Goal: Information Seeking & Learning: Learn about a topic

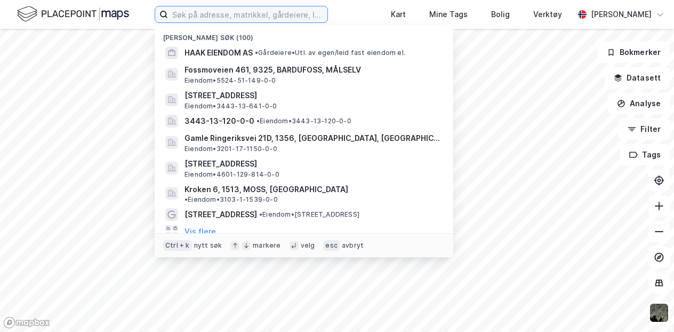
click at [267, 12] on input at bounding box center [247, 14] width 159 height 16
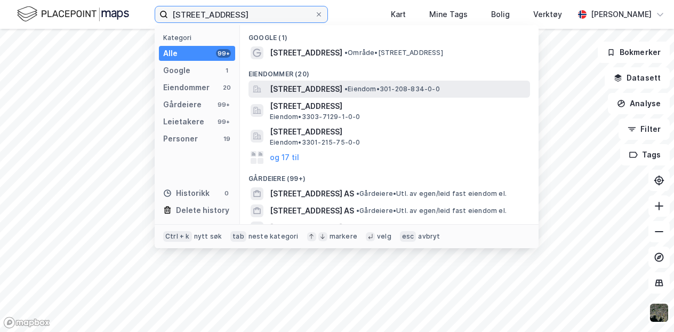
type input "[STREET_ADDRESS]"
click at [301, 90] on span "[STREET_ADDRESS]" at bounding box center [306, 89] width 73 height 13
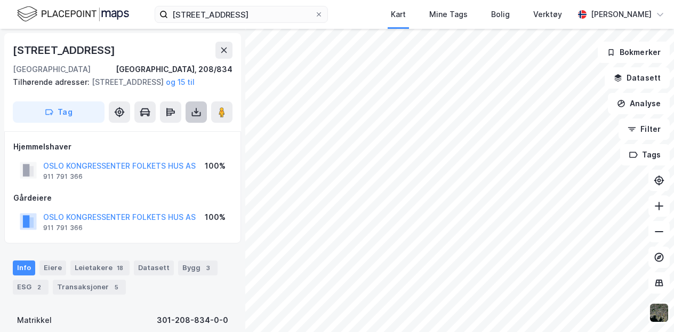
click at [199, 117] on icon at bounding box center [196, 112] width 11 height 11
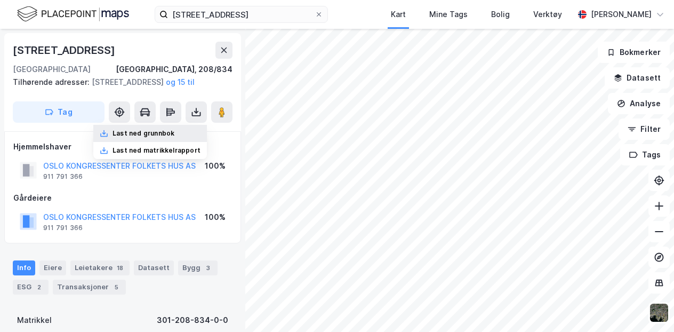
click at [143, 138] on div "Last ned grunnbok" at bounding box center [144, 133] width 62 height 9
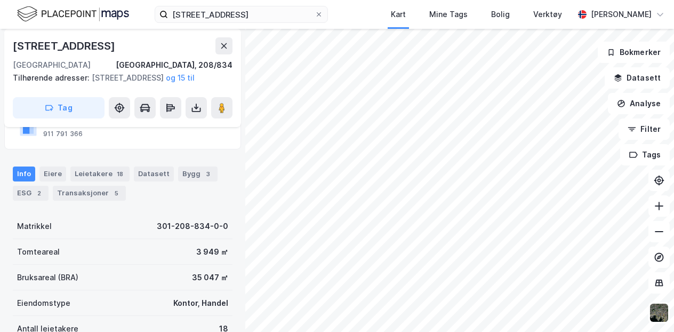
scroll to position [100, 0]
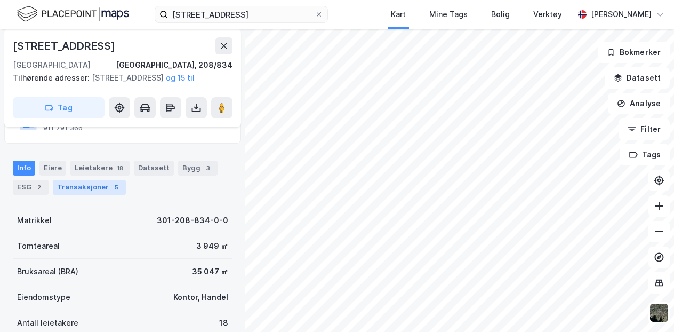
click at [74, 195] on div "Transaksjoner 5" at bounding box center [89, 187] width 73 height 15
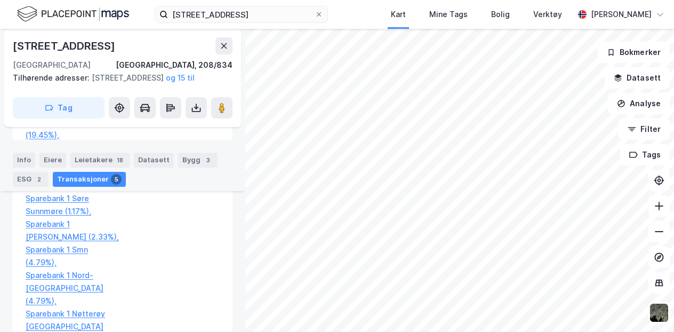
scroll to position [1161, 0]
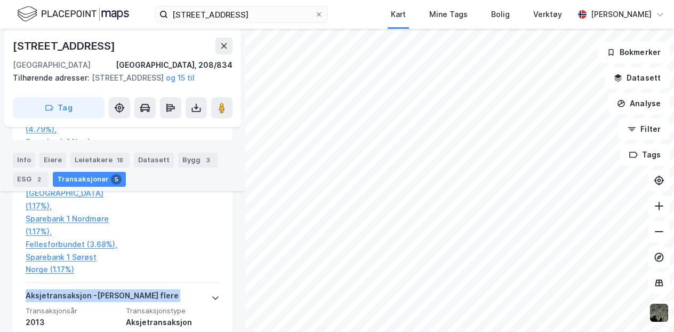
drag, startPoint x: 211, startPoint y: 229, endPoint x: 239, endPoint y: 210, distance: 34.2
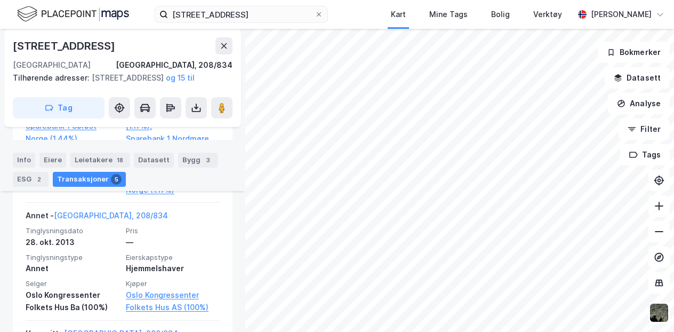
scroll to position [1702, 0]
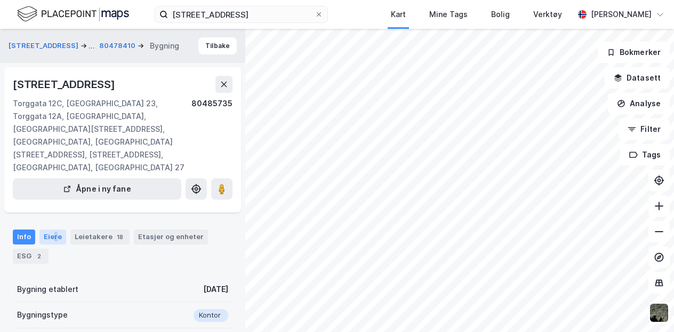
click at [54, 229] on div "Eiere" at bounding box center [52, 236] width 27 height 15
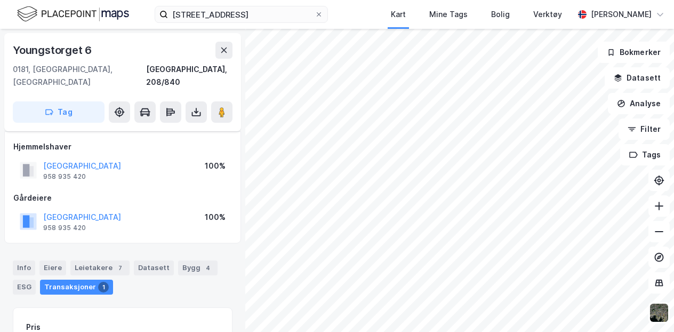
scroll to position [10, 0]
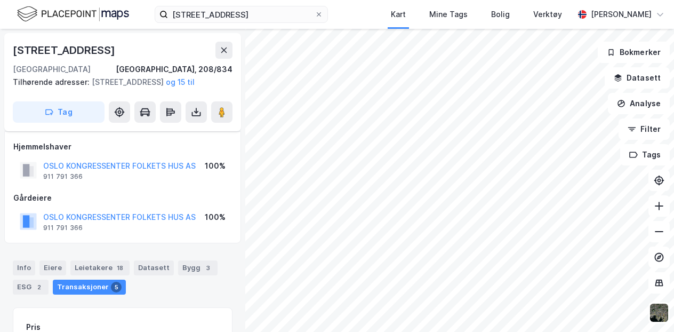
scroll to position [10, 0]
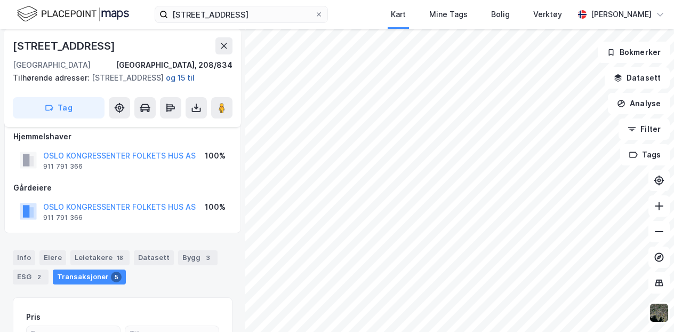
click at [0, 0] on button "og 15 til" at bounding box center [0, 0] width 0 height 0
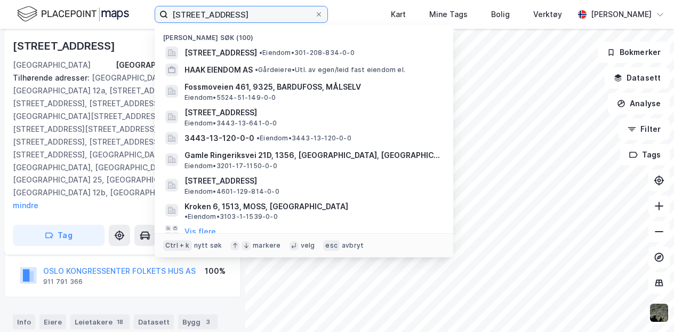
click at [235, 17] on input "[STREET_ADDRESS]" at bounding box center [241, 14] width 147 height 16
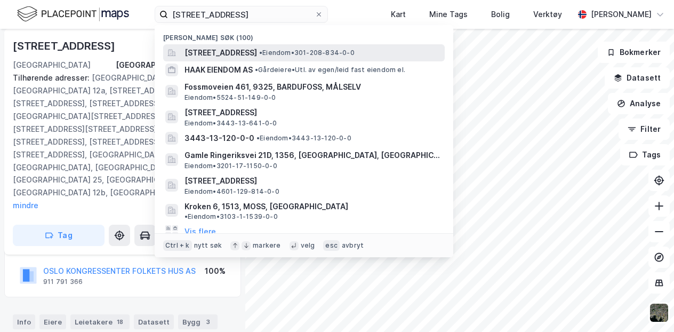
click at [219, 54] on span "[STREET_ADDRESS]" at bounding box center [220, 52] width 73 height 13
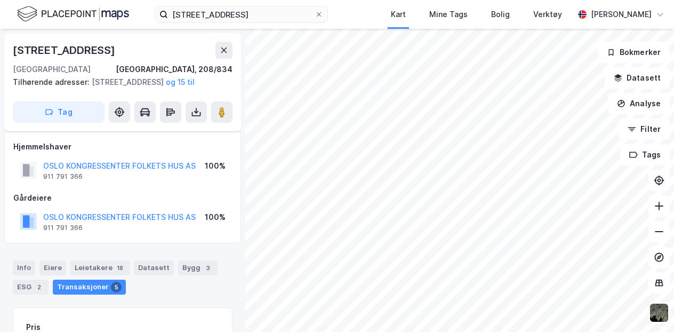
scroll to position [74, 0]
